Goal: Information Seeking & Learning: Find specific fact

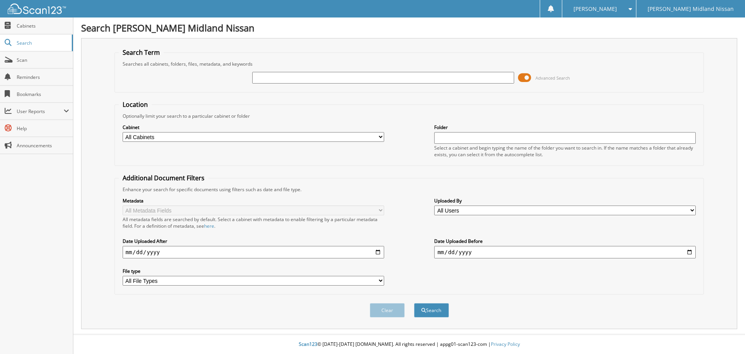
click at [314, 73] on input "text" at bounding box center [383, 78] width 262 height 12
type input "24RG49A"
click at [414, 303] on button "Search" at bounding box center [431, 310] width 35 height 14
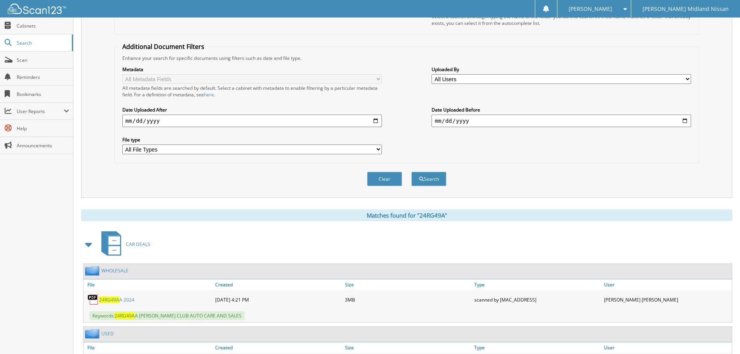
scroll to position [186, 0]
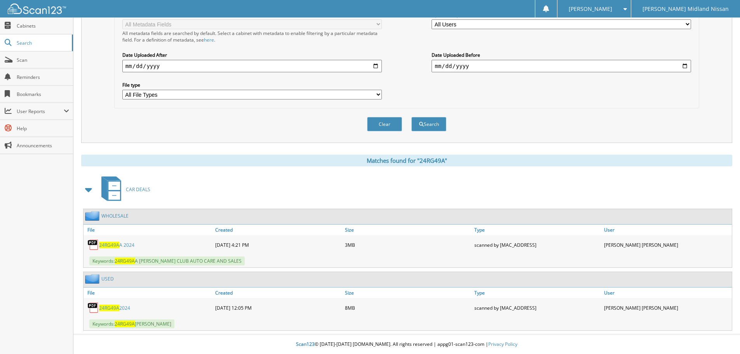
click at [116, 304] on link "24RG49A 2024" at bounding box center [114, 307] width 31 height 7
click at [603, 85] on div "Metadata All Metadata Fields All metadata fields are searched by default. Selec…" at bounding box center [406, 55] width 576 height 97
